Goal: Information Seeking & Learning: Learn about a topic

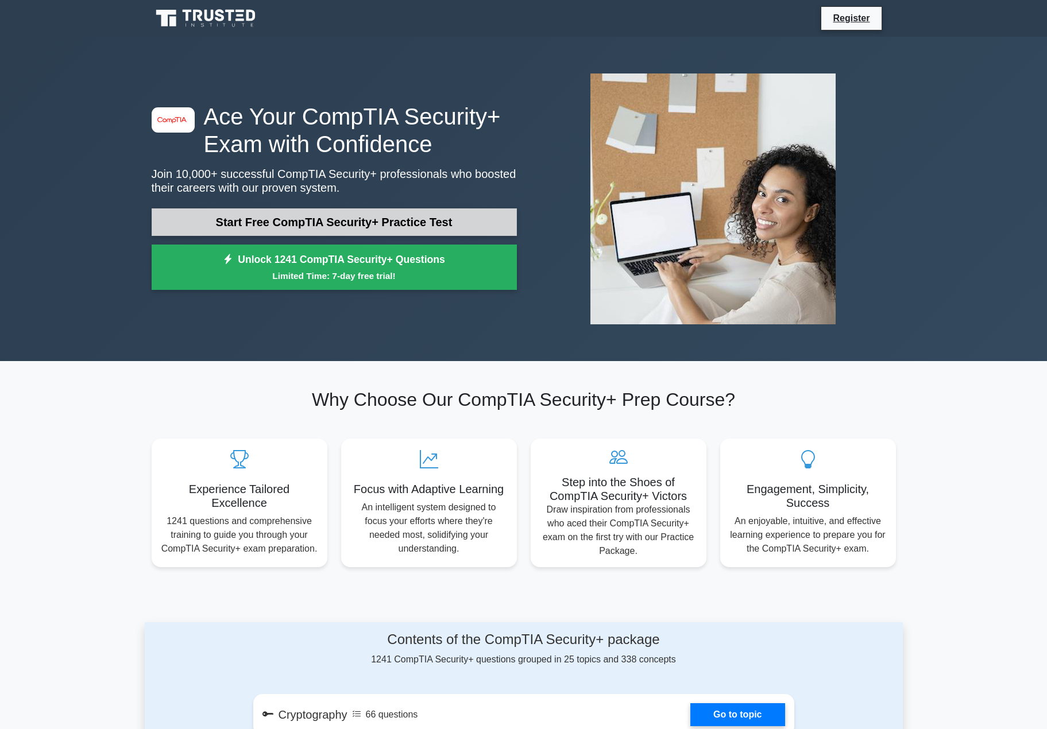
click at [365, 219] on link "Start Free CompTIA Security+ Practice Test" at bounding box center [334, 222] width 365 height 28
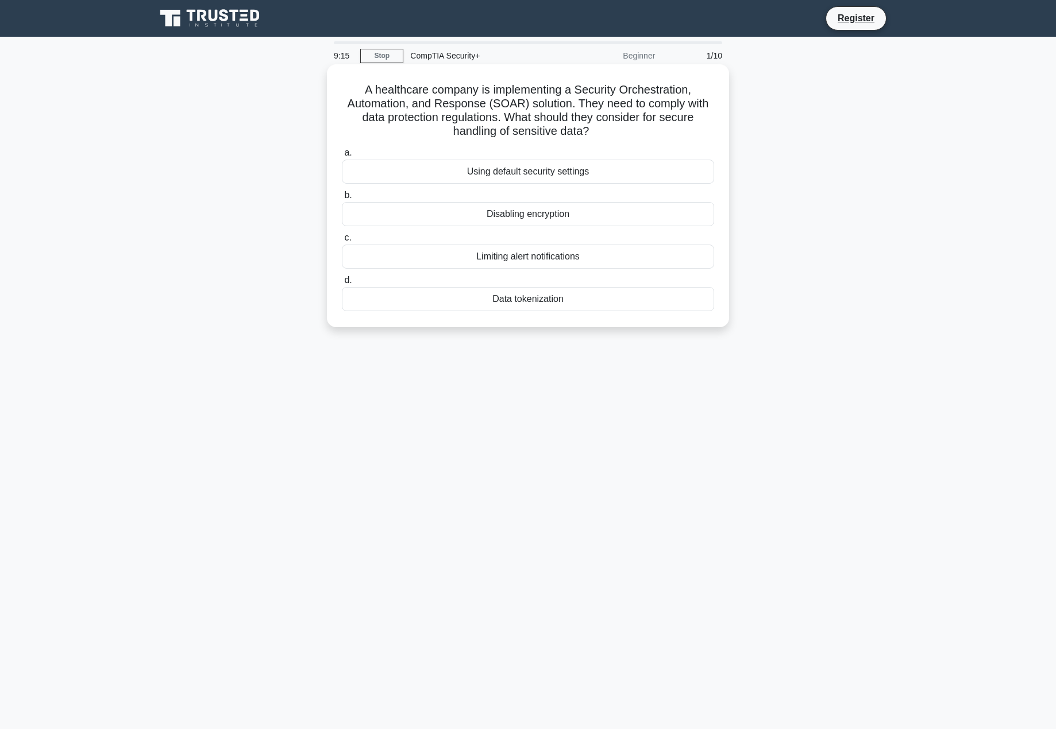
click at [613, 167] on div "Using default security settings" at bounding box center [528, 172] width 372 height 24
click at [342, 157] on input "a. Using default security settings" at bounding box center [342, 152] width 0 height 7
click at [629, 177] on div "Role-based access control (RBAC)" at bounding box center [528, 172] width 372 height 24
click at [342, 157] on input "a. Role-based access control (RBAC)" at bounding box center [342, 152] width 0 height 7
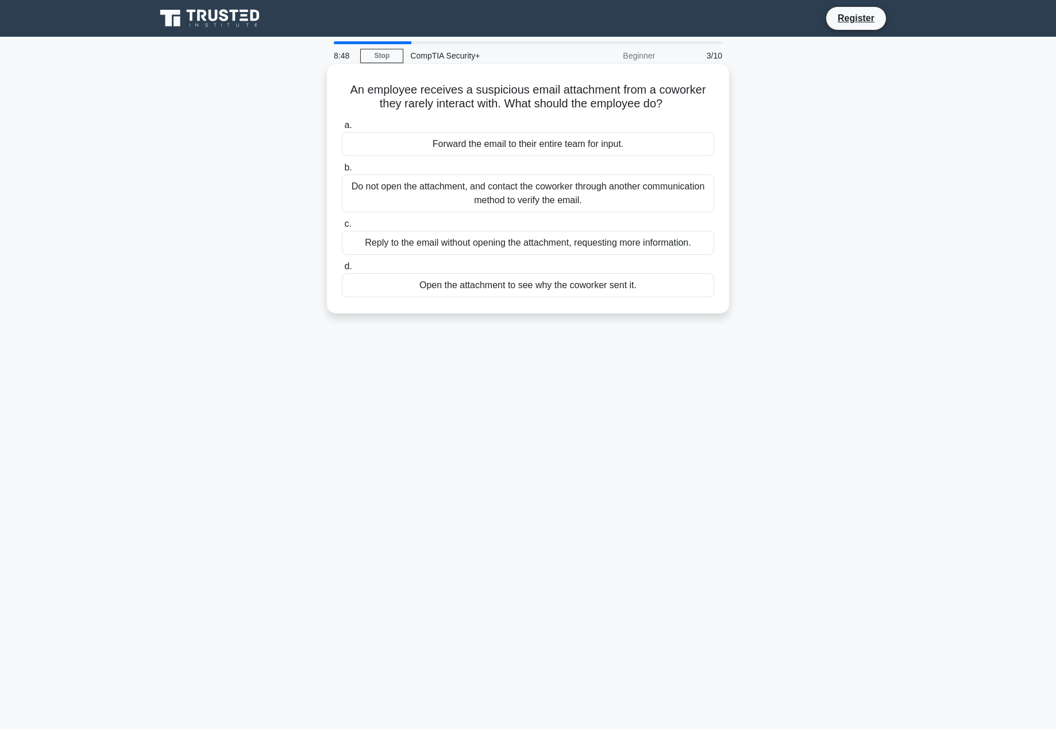
click at [642, 207] on div "Do not open the attachment, and contact the coworker through another communicat…" at bounding box center [528, 194] width 372 height 38
click at [342, 172] on input "b. Do not open the attachment, and contact the coworker through another communi…" at bounding box center [342, 167] width 0 height 7
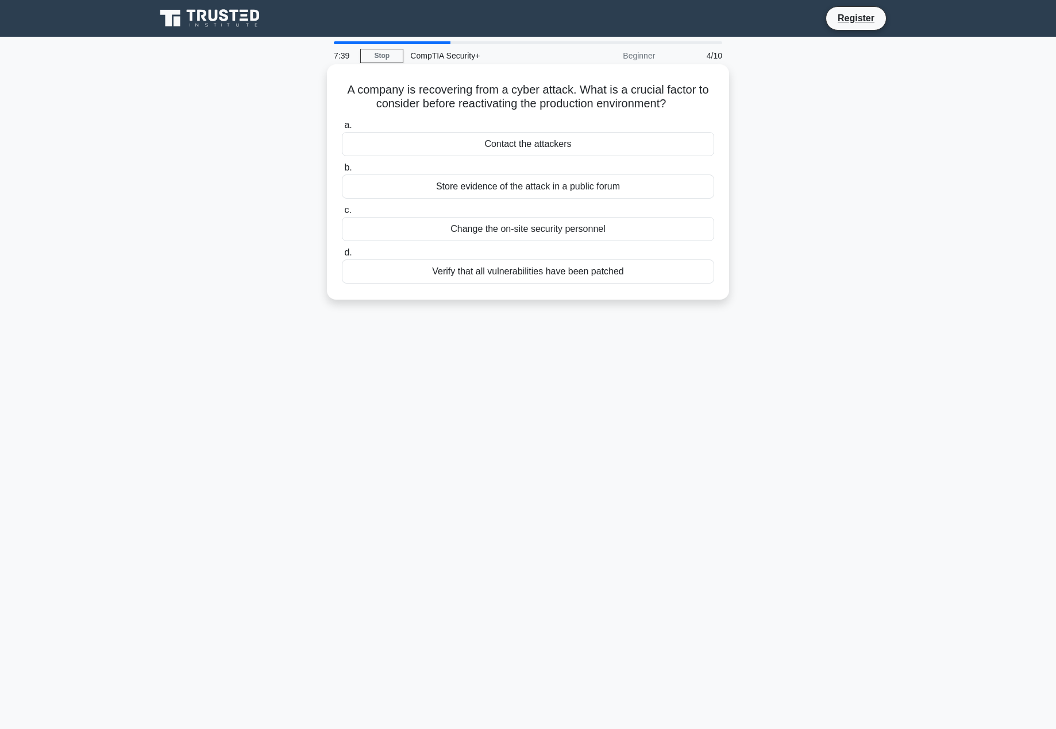
click at [654, 277] on div "Verify that all vulnerabilities have been patched" at bounding box center [528, 272] width 372 height 24
click at [342, 257] on input "d. Verify that all vulnerabilities have been patched" at bounding box center [342, 252] width 0 height 7
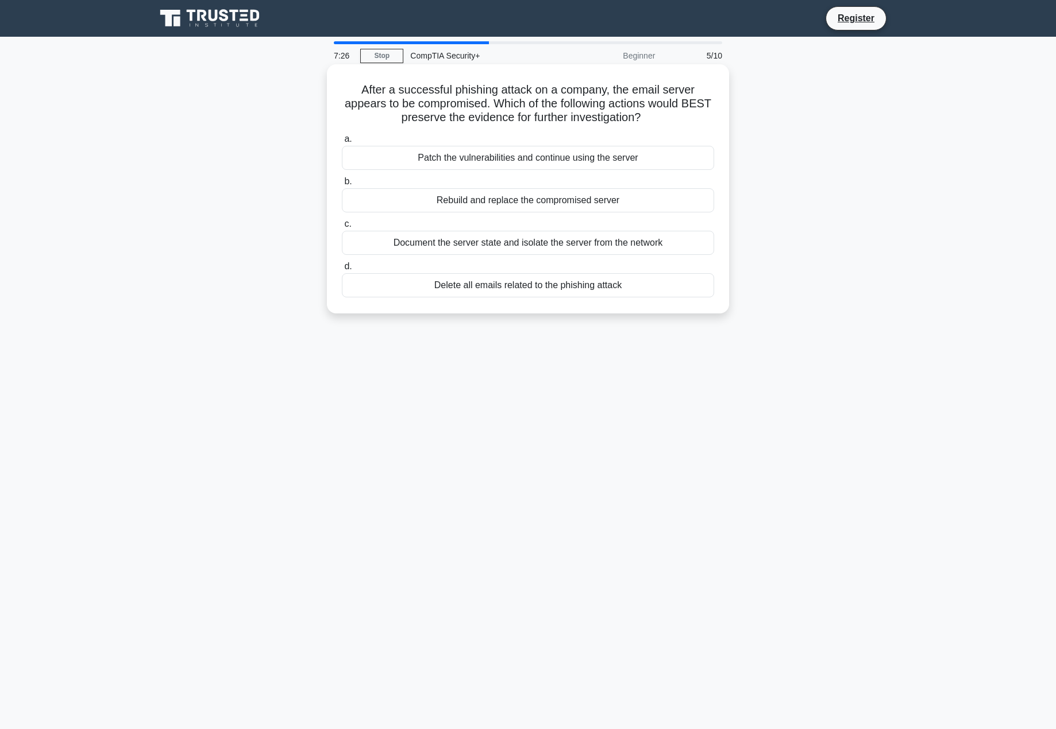
click at [676, 249] on div "Document the server state and isolate the server from the network" at bounding box center [528, 243] width 372 height 24
click at [342, 228] on input "c. Document the server state and isolate the server from the network" at bounding box center [342, 224] width 0 height 7
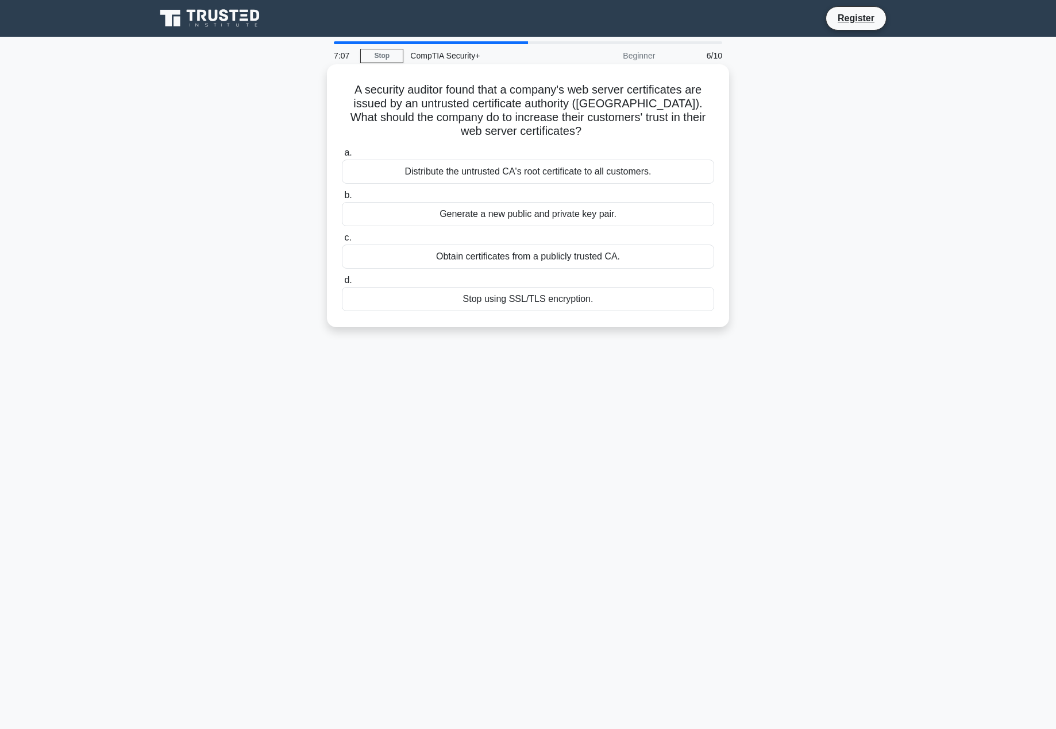
click at [652, 262] on div "Obtain certificates from a publicly trusted CA." at bounding box center [528, 257] width 372 height 24
click at [342, 242] on input "c. Obtain certificates from a publicly trusted CA." at bounding box center [342, 237] width 0 height 7
click at [625, 173] on div "Review and revise inheritance settings" at bounding box center [528, 172] width 372 height 24
click at [342, 157] on input "a. Review and revise inheritance settings" at bounding box center [342, 152] width 0 height 7
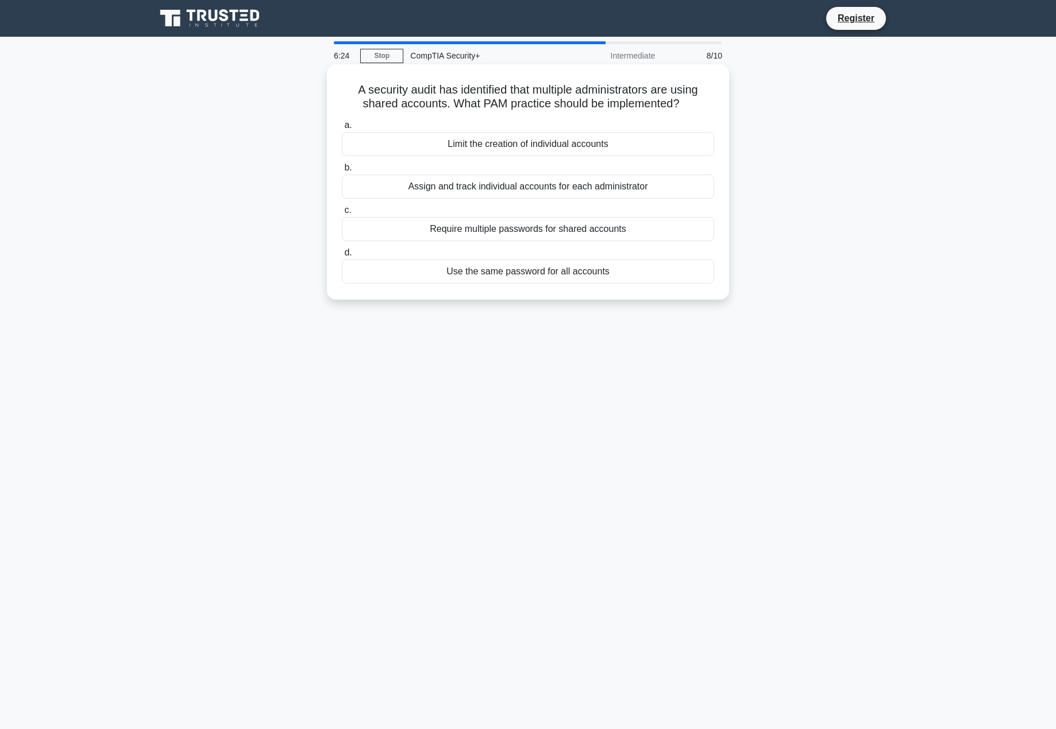
click at [441, 186] on div "Assign and track individual accounts for each administrator" at bounding box center [528, 187] width 372 height 24
click at [342, 172] on input "b. Assign and track individual accounts for each administrator" at bounding box center [342, 167] width 0 height 7
click at [623, 151] on div "Conduct a risk assessment" at bounding box center [528, 144] width 372 height 24
click at [342, 129] on input "a. Conduct a risk assessment" at bounding box center [342, 125] width 0 height 7
click at [475, 193] on div "Embed ransomware in a phishing email sent to targeted employees." at bounding box center [528, 187] width 372 height 24
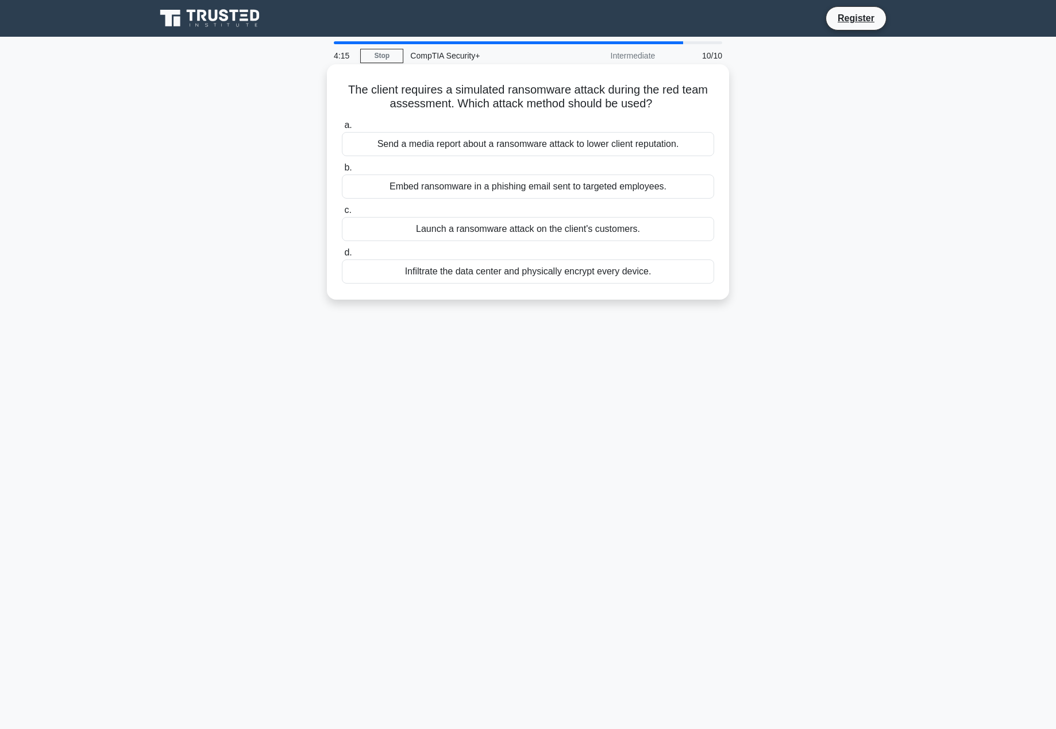
click at [342, 172] on input "b. Embed ransomware in a phishing email sent to targeted employees." at bounding box center [342, 167] width 0 height 7
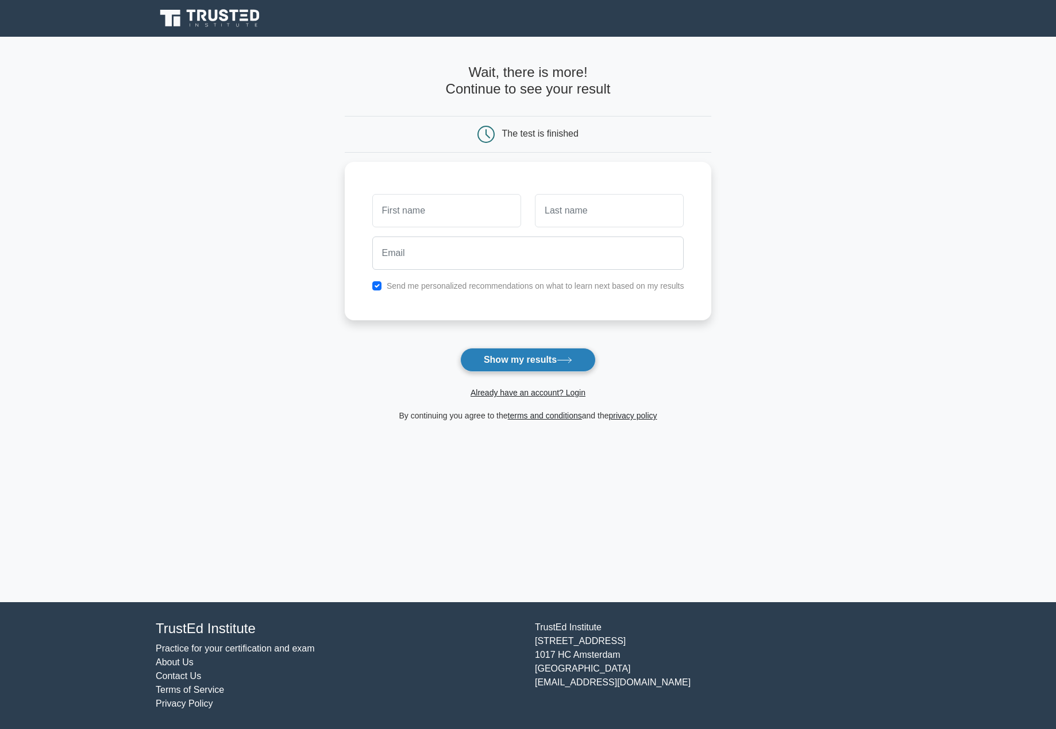
click at [533, 361] on button "Show my results" at bounding box center [528, 360] width 136 height 24
click at [459, 207] on input "text" at bounding box center [446, 207] width 149 height 33
type input "[PERSON_NAME]"
type input "Paolacci"
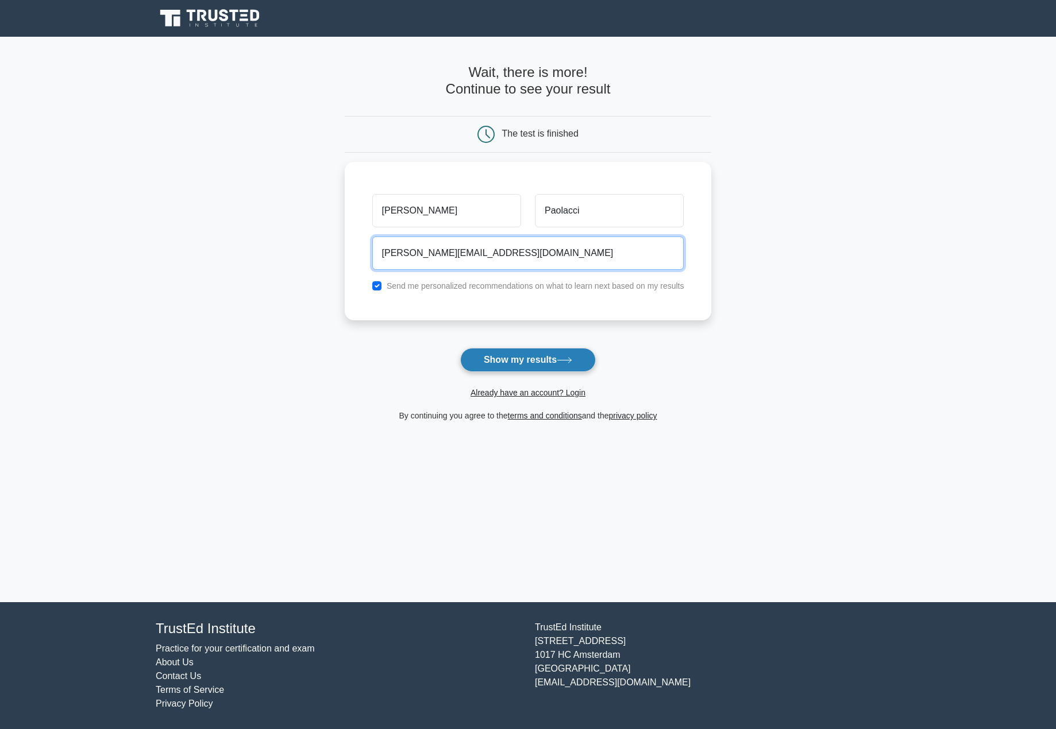
type input "[PERSON_NAME][EMAIL_ADDRESS][DOMAIN_NAME]"
click at [546, 357] on button "Show my results" at bounding box center [528, 360] width 136 height 24
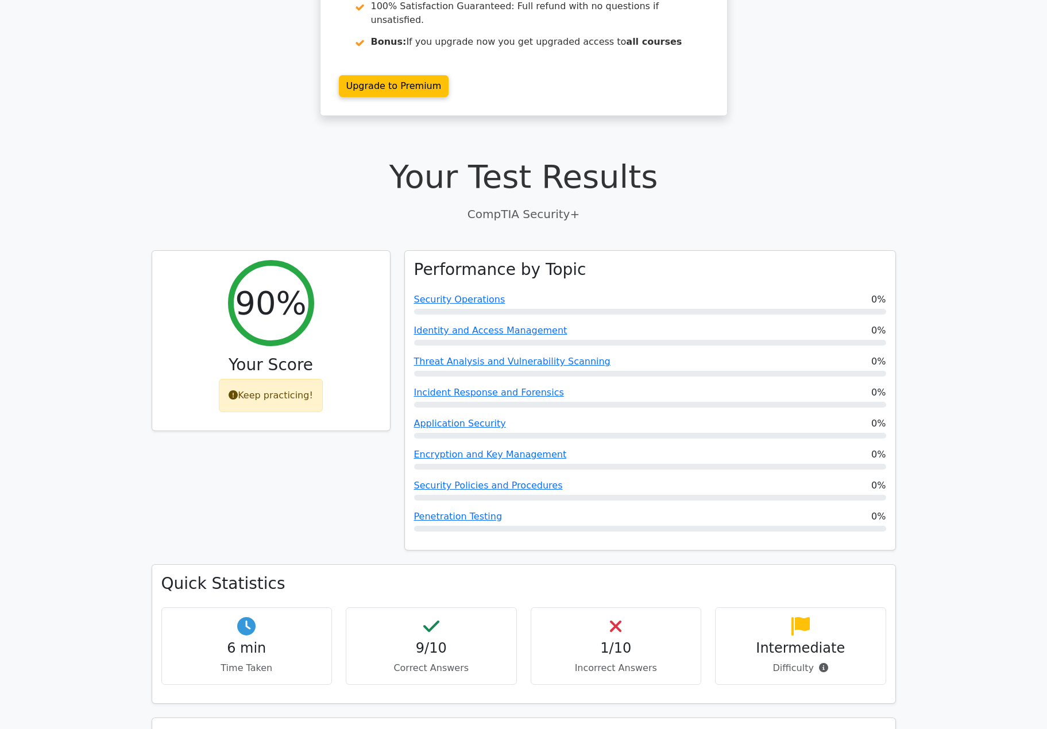
scroll to position [230, 0]
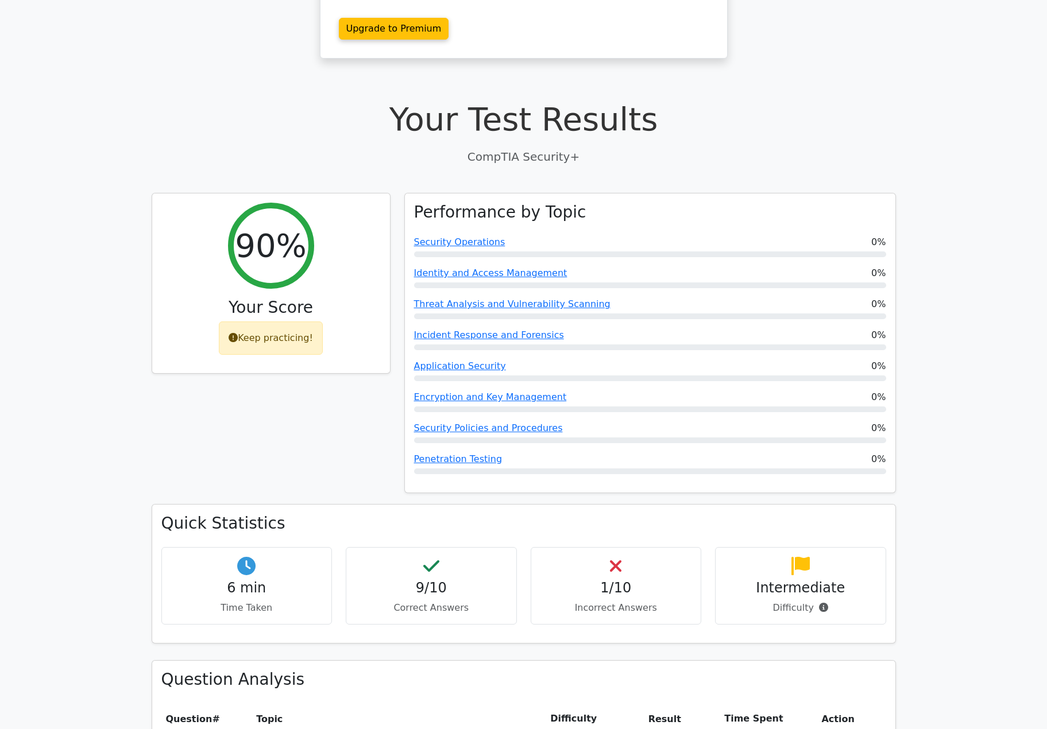
click at [620, 557] on icon at bounding box center [615, 566] width 11 height 18
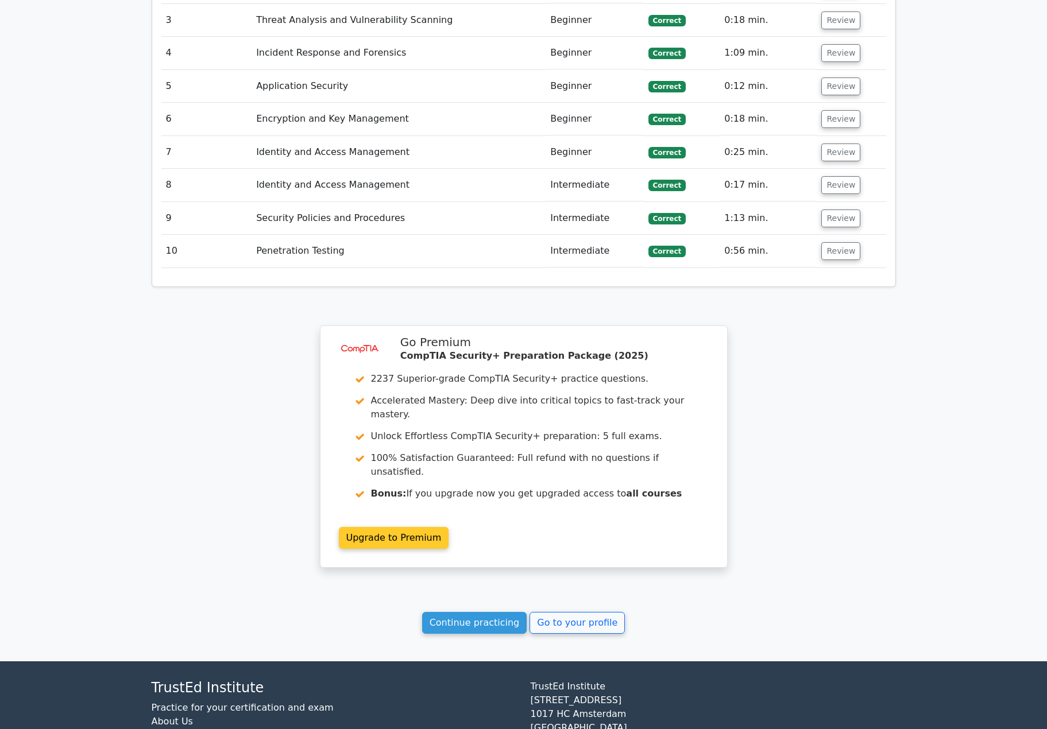
scroll to position [1449, 0]
